Goal: Task Accomplishment & Management: Use online tool/utility

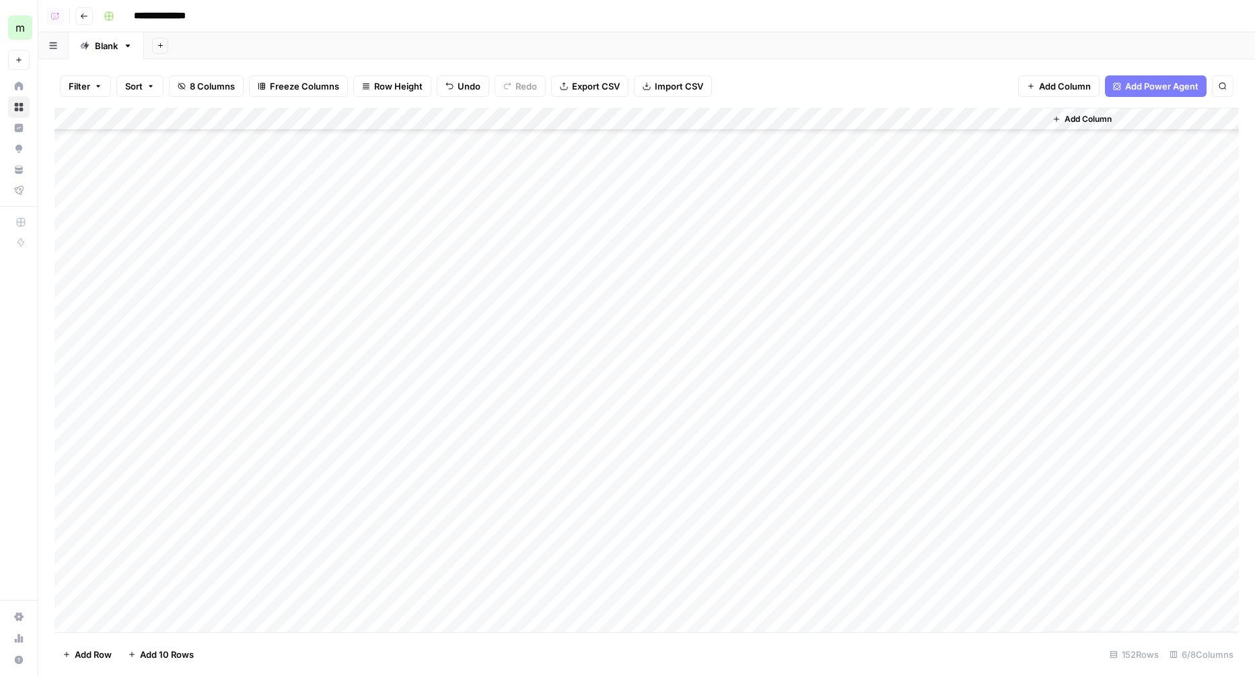
scroll to position [2584, 0]
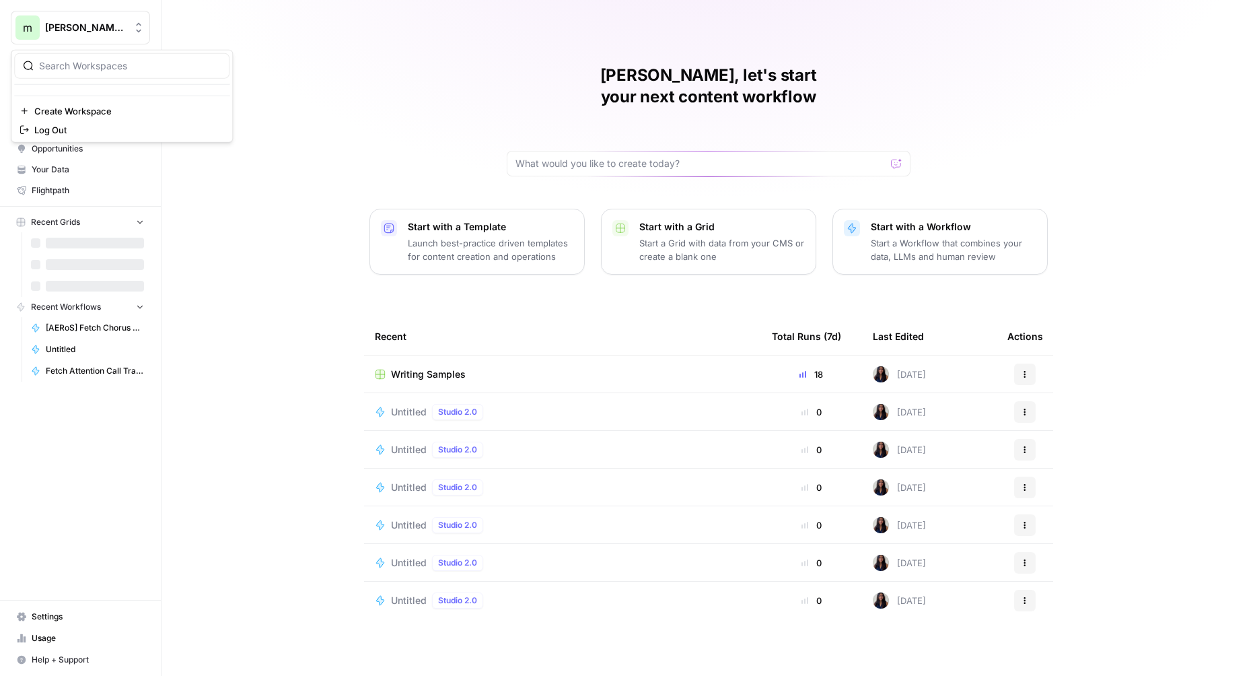
click at [125, 30] on span "[PERSON_NAME] aircraft tests" at bounding box center [85, 27] width 81 height 13
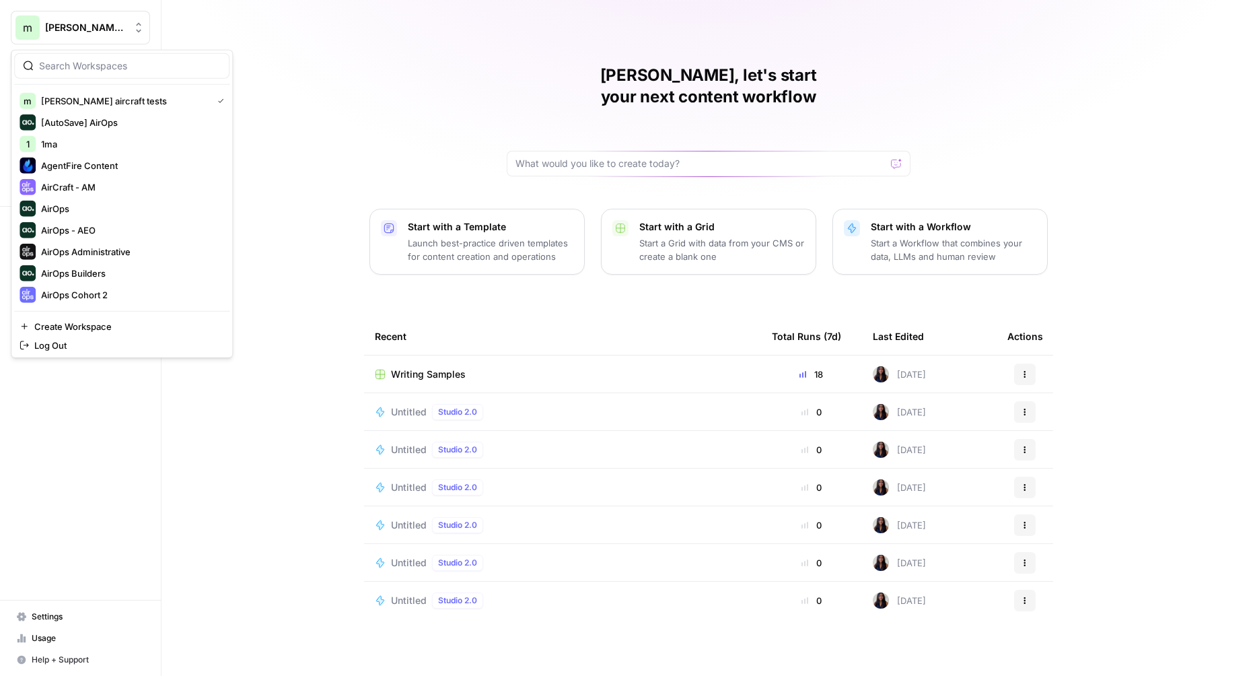
click at [81, 661] on span "Help + Support" at bounding box center [88, 660] width 112 height 12
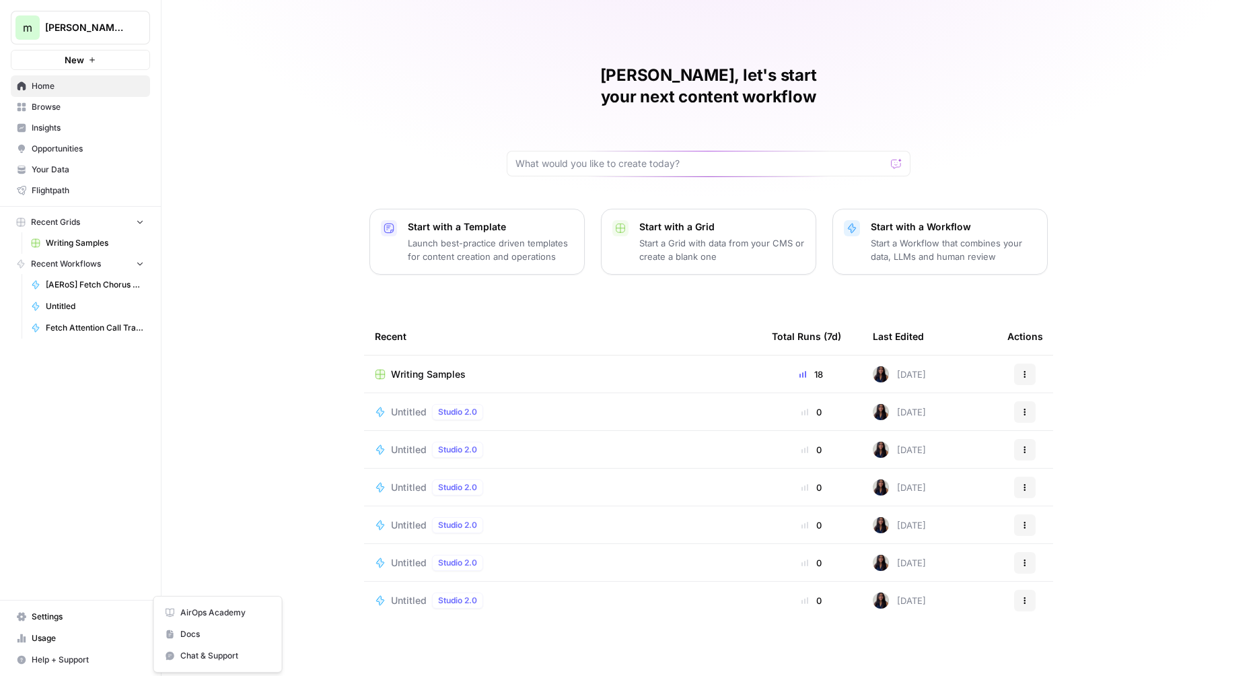
click at [224, 610] on span "AirOps Academy" at bounding box center [225, 612] width 90 height 12
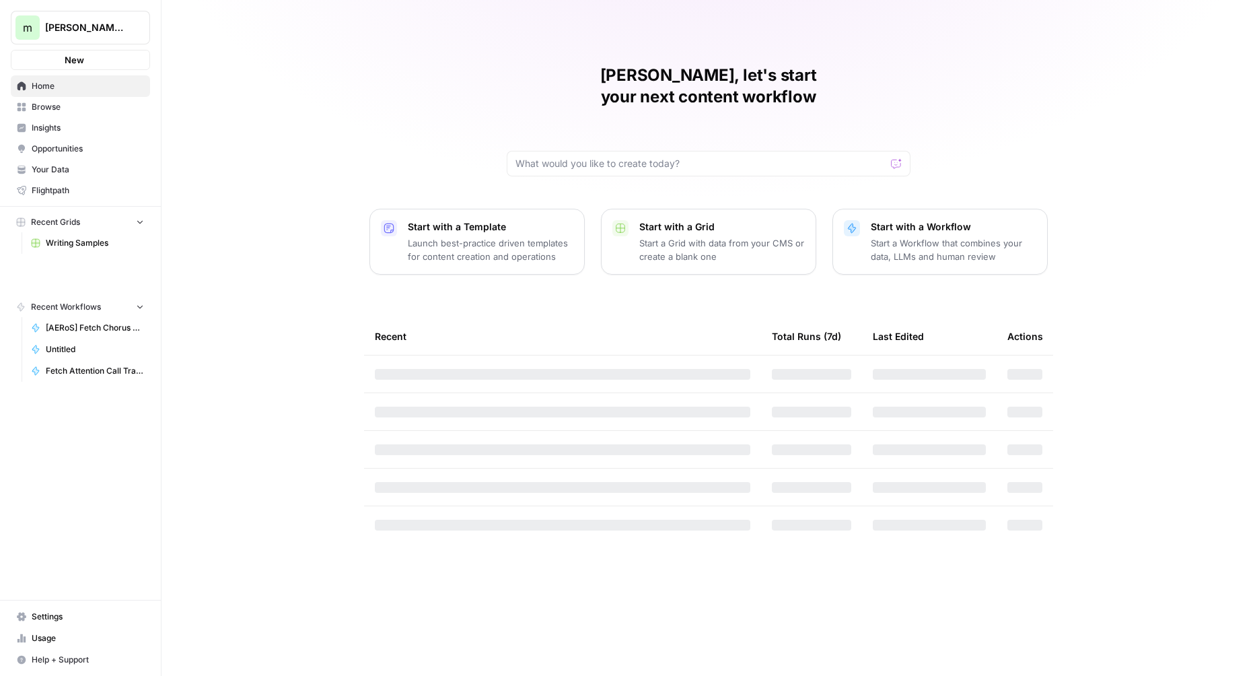
click at [84, 30] on span "melanie aircraft tests" at bounding box center [85, 27] width 81 height 13
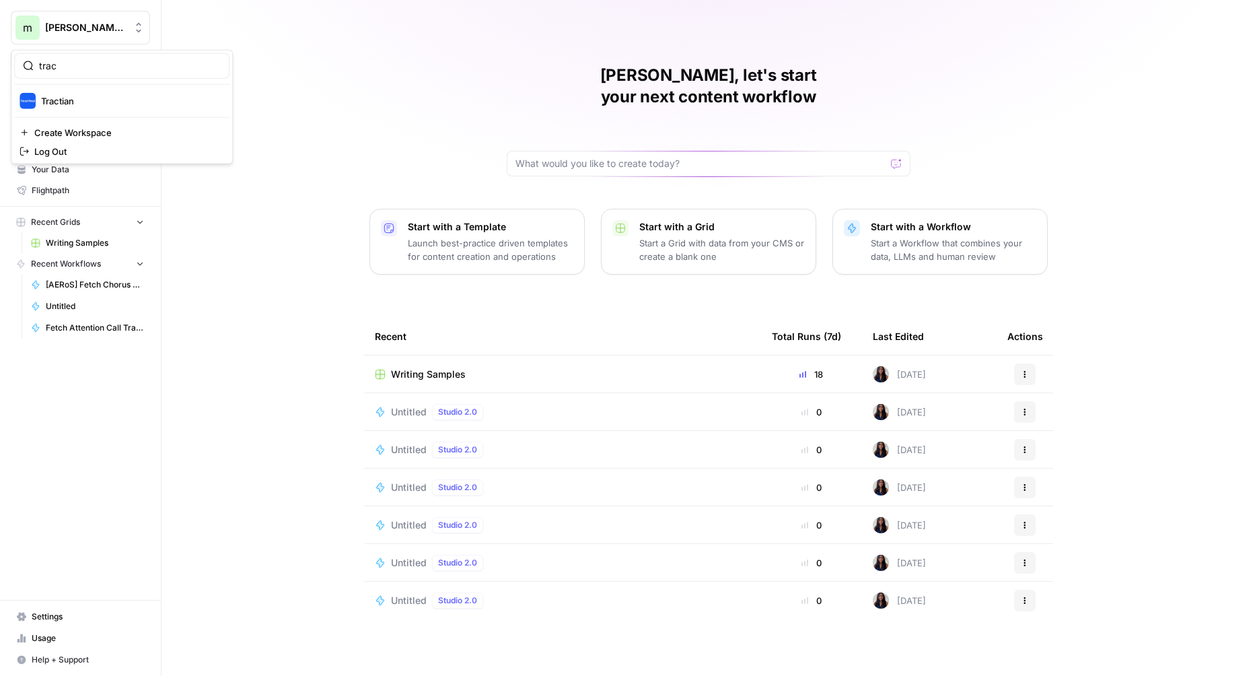
type input "trac"
click button "Tractian" at bounding box center [121, 101] width 215 height 22
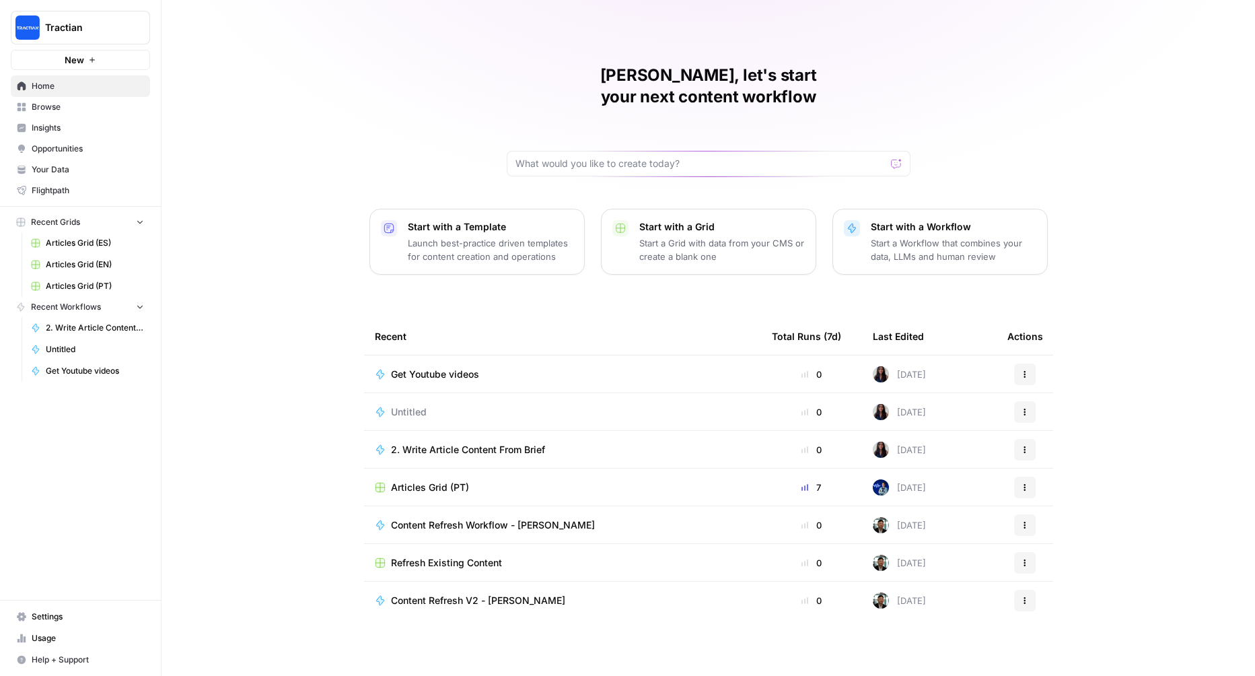
click at [98, 283] on span "Articles Grid (PT)" at bounding box center [95, 286] width 98 height 12
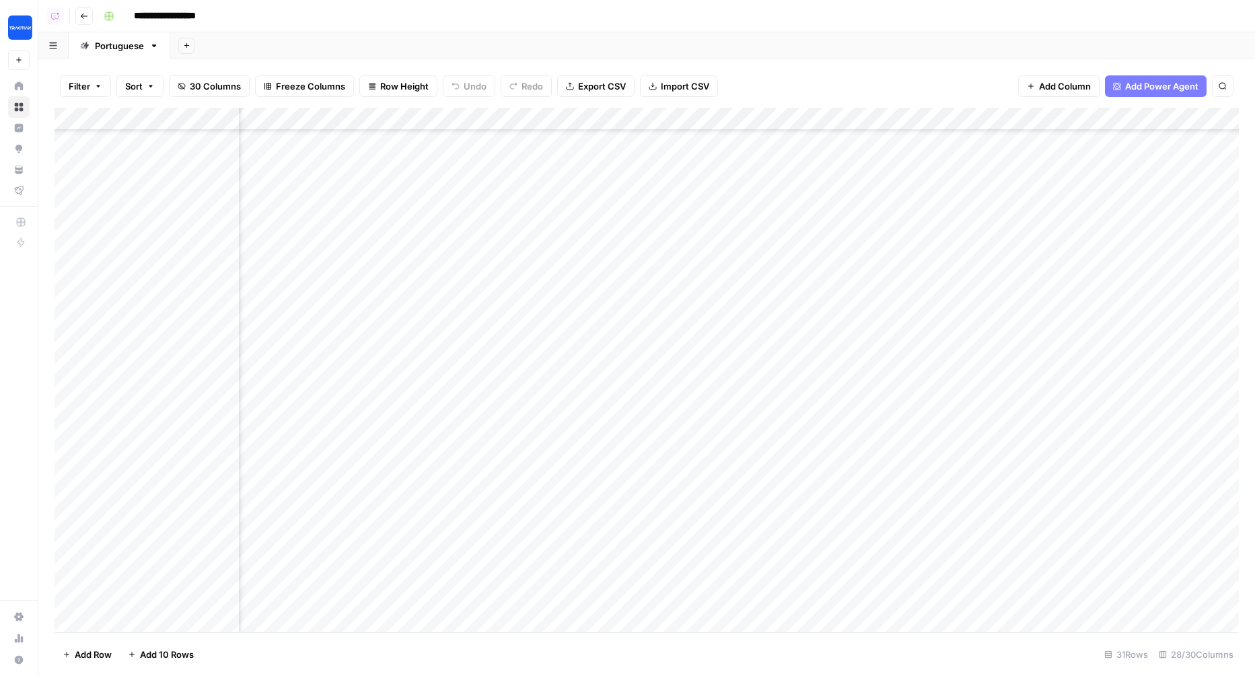
scroll to position [146, 1111]
drag, startPoint x: 487, startPoint y: 394, endPoint x: 485, endPoint y: 168, distance: 226.1
click at [487, 168] on div "Add Column" at bounding box center [647, 370] width 1185 height 524
drag, startPoint x: 495, startPoint y: 149, endPoint x: 495, endPoint y: 293, distance: 144.0
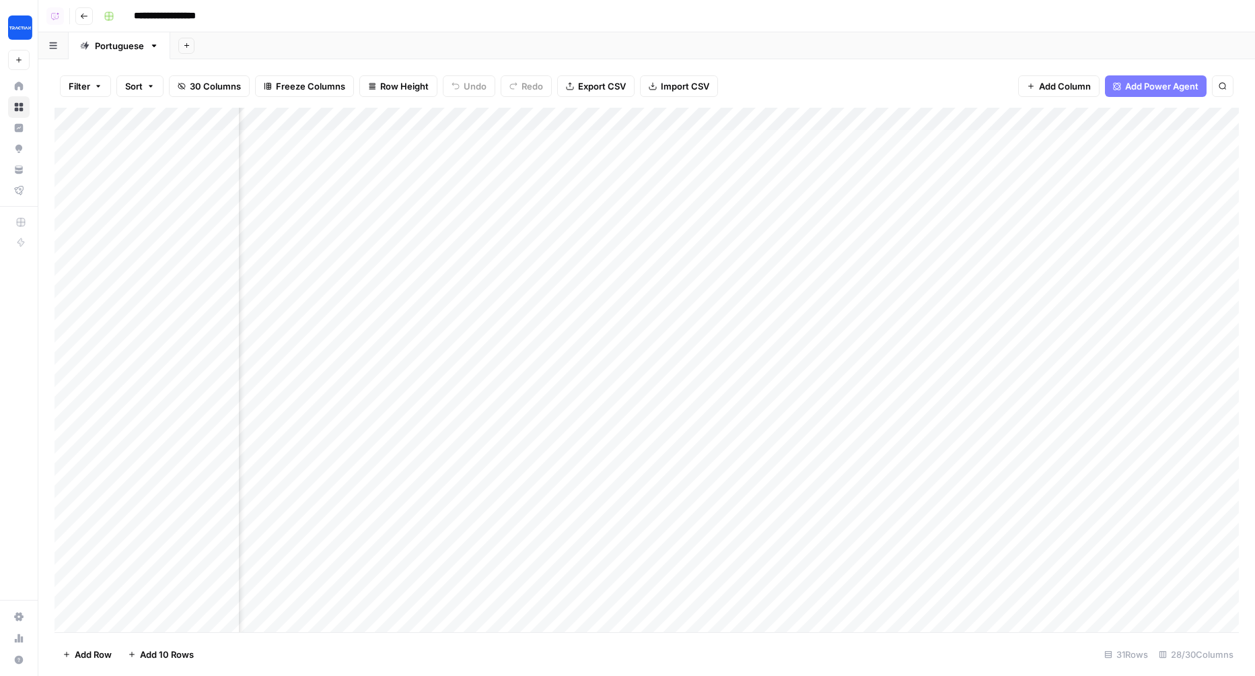
click at [495, 293] on div "Add Column" at bounding box center [647, 370] width 1185 height 524
drag, startPoint x: 507, startPoint y: 318, endPoint x: 491, endPoint y: 497, distance: 179.7
click at [491, 497] on div "Add Column" at bounding box center [647, 370] width 1185 height 524
click at [500, 534] on div "Add Column" at bounding box center [647, 370] width 1185 height 524
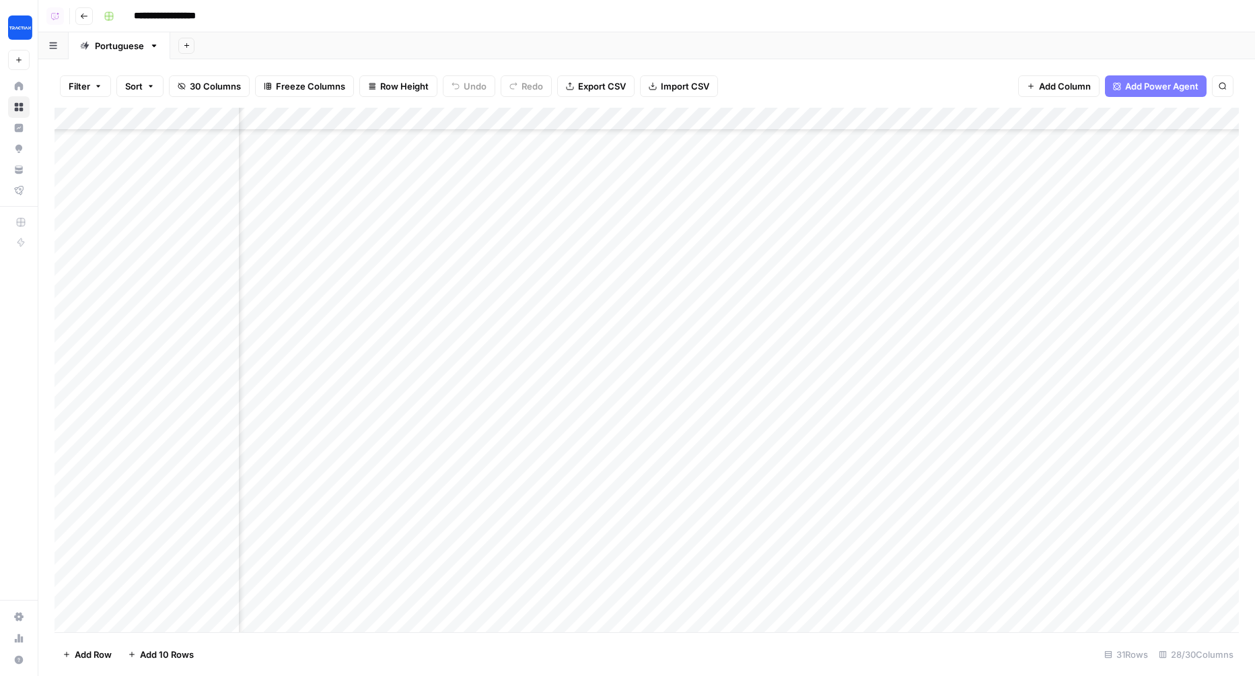
drag, startPoint x: 497, startPoint y: 499, endPoint x: 493, endPoint y: 556, distance: 56.6
click at [493, 557] on div "Add Column" at bounding box center [647, 370] width 1185 height 524
drag, startPoint x: 494, startPoint y: 455, endPoint x: 494, endPoint y: 433, distance: 21.5
click at [494, 433] on div "Add Column" at bounding box center [647, 370] width 1185 height 524
